Goal: Task Accomplishment & Management: Complete application form

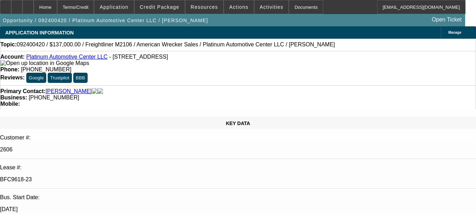
select select "0"
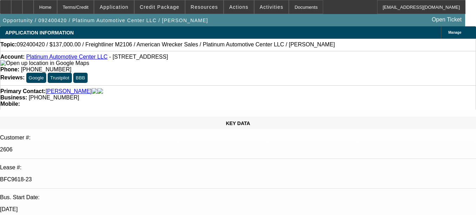
select select "0"
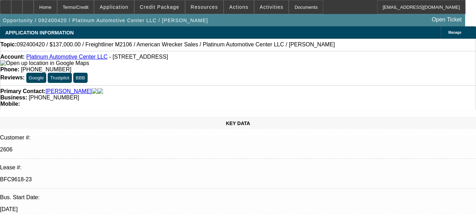
select select "0"
select select "1"
select select "2"
select select "6"
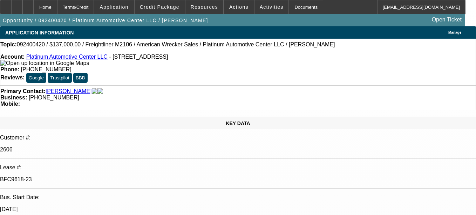
select select "1"
select select "2"
select select "6"
select select "1"
select select "2"
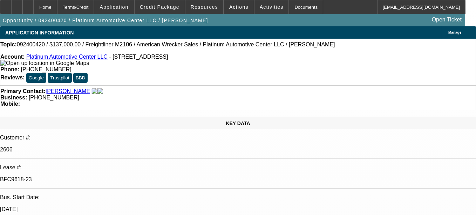
select select "6"
select select "1"
select select "2"
select select "6"
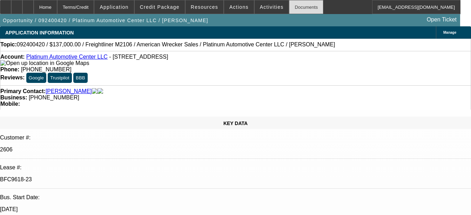
click at [302, 6] on div "Documents" at bounding box center [306, 7] width 34 height 14
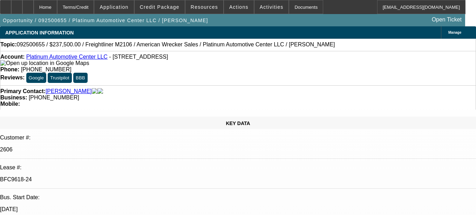
select select "0"
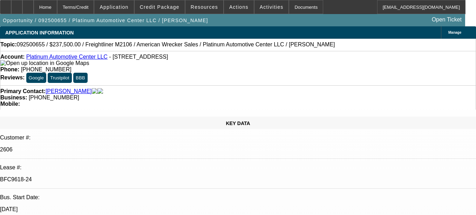
select select "0"
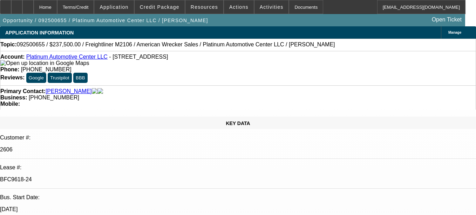
select select "0"
select select "1"
select select "2"
select select "6"
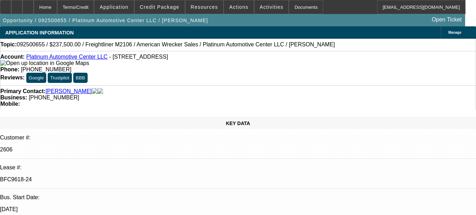
select select "1"
select select "2"
select select "6"
select select "1"
select select "2"
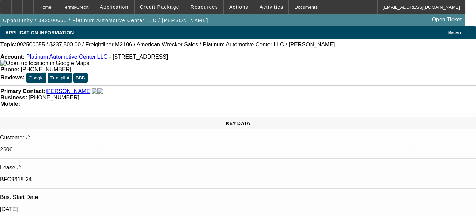
select select "6"
select select "1"
select select "2"
select select "6"
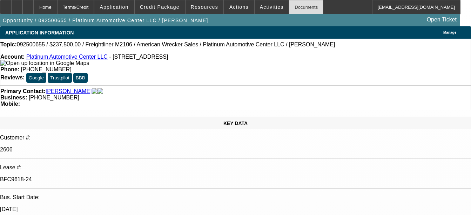
click at [289, 9] on div "Documents" at bounding box center [306, 7] width 34 height 14
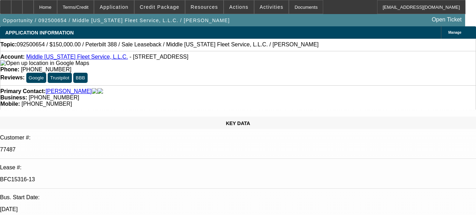
select select "0"
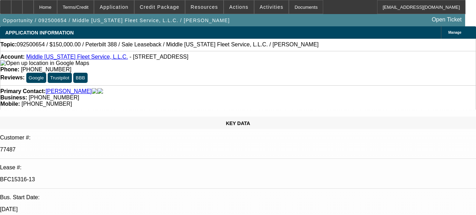
select select "0"
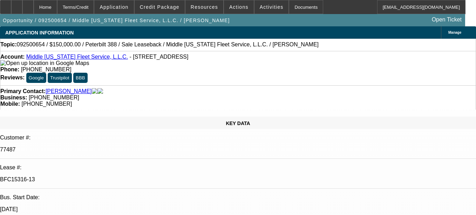
select select "0"
select select "1"
select select "2"
select select "6"
select select "1"
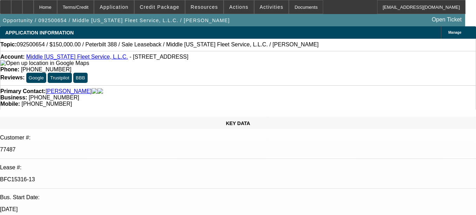
select select "2"
select select "6"
select select "1"
select select "2"
select select "6"
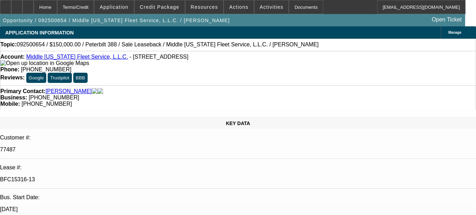
select select "1"
select select "2"
select select "6"
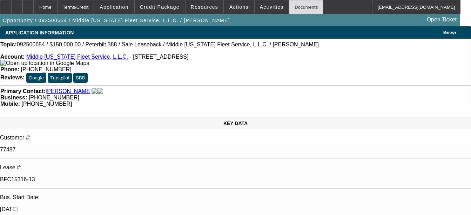
click at [289, 5] on div "Documents" at bounding box center [306, 7] width 34 height 14
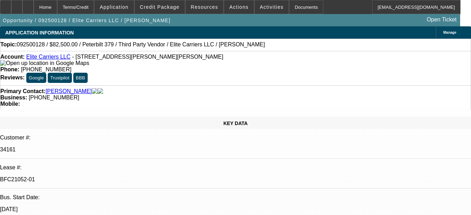
select select "0"
select select "2"
select select "0.1"
select select "0"
select select "2"
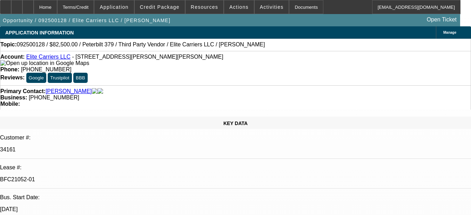
select select "0.1"
select select "0"
select select "2"
select select "0.1"
select select "0"
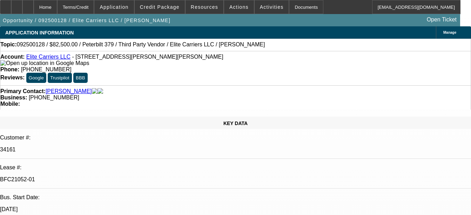
select select "2"
select select "0.1"
select select "1"
select select "2"
select select "4"
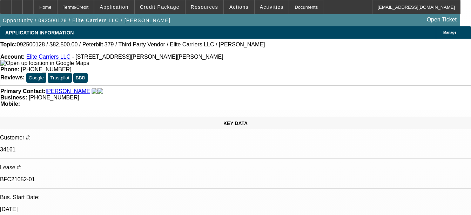
select select "1"
select select "2"
select select "4"
select select "1"
select select "2"
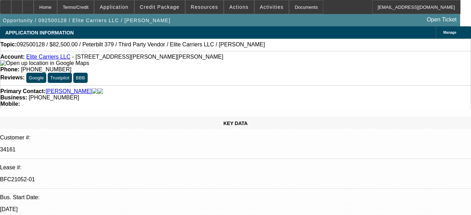
select select "4"
select select "1"
select select "2"
select select "4"
click at [291, 7] on div "Documents" at bounding box center [306, 7] width 34 height 14
